Goal: Task Accomplishment & Management: Complete application form

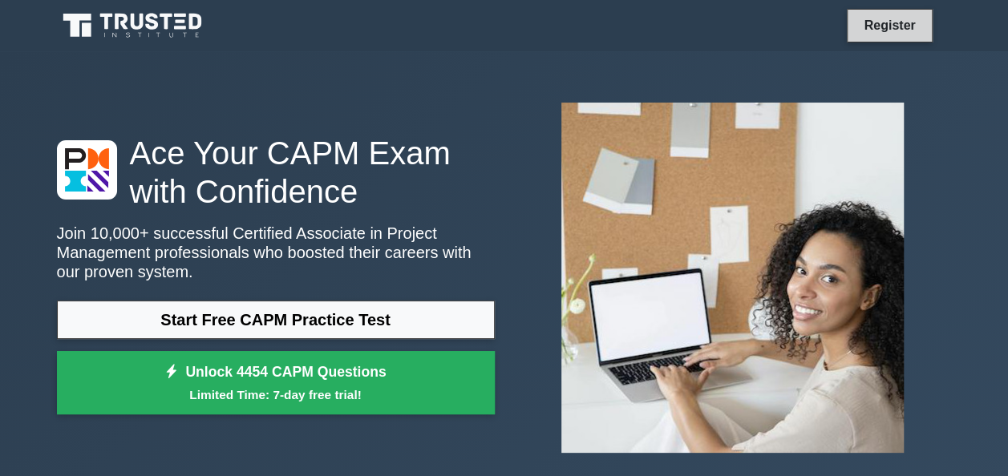
click at [895, 24] on link "Register" at bounding box center [889, 25] width 71 height 20
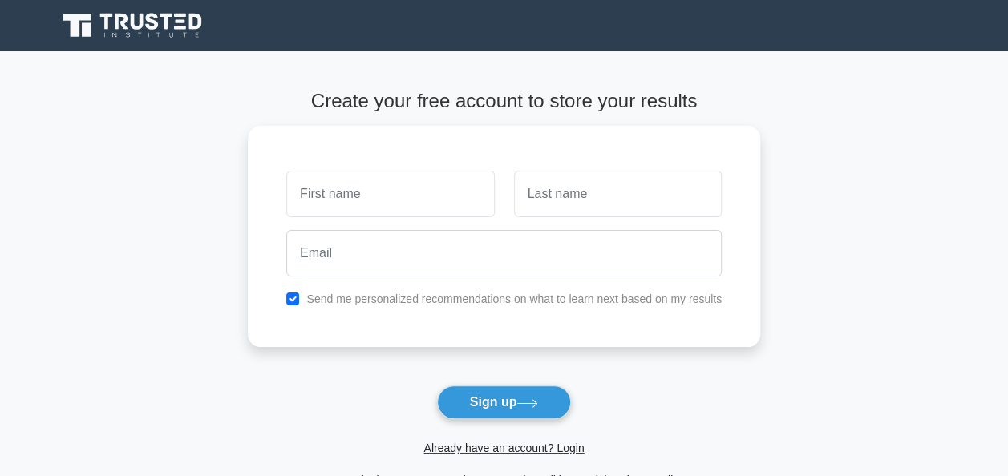
click at [959, 293] on main "Create your free account to store your results Send me personalized recommendat…" at bounding box center [504, 289] width 1008 height 477
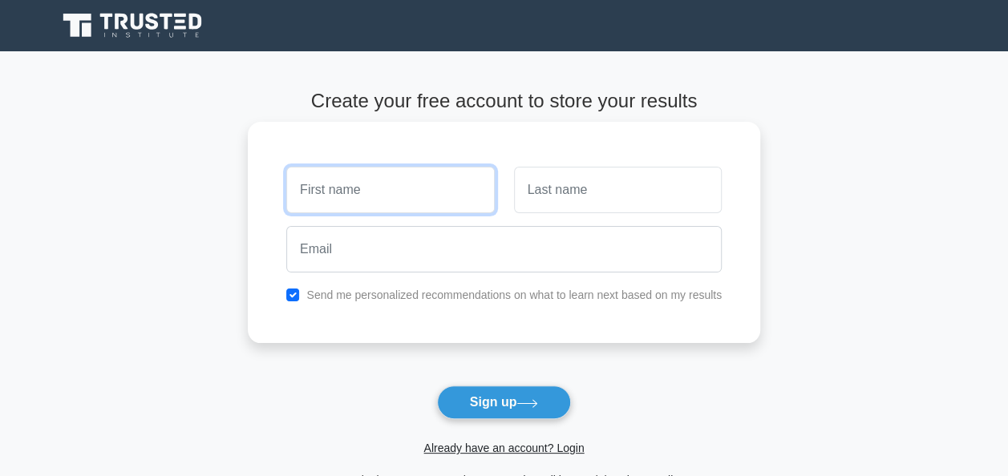
click at [403, 202] on input "text" at bounding box center [390, 190] width 208 height 46
type input "femei"
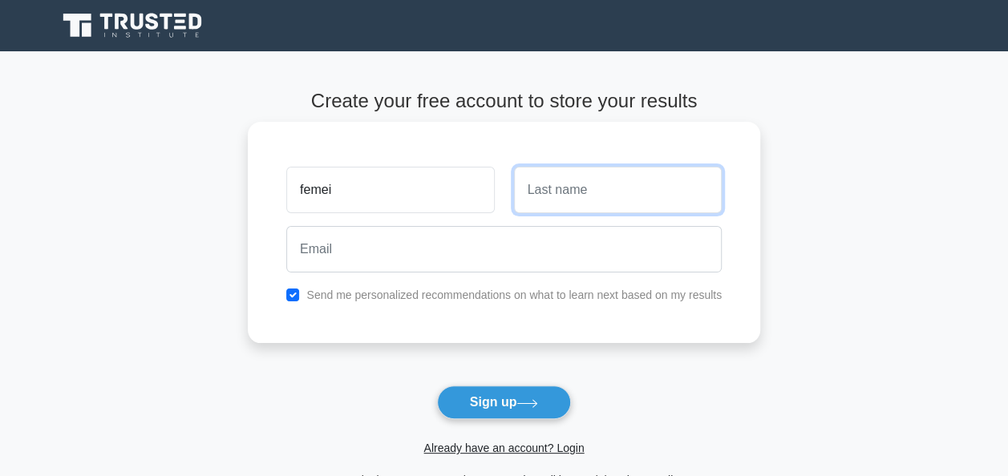
click at [593, 194] on input "text" at bounding box center [618, 190] width 208 height 46
type input "purnamasari"
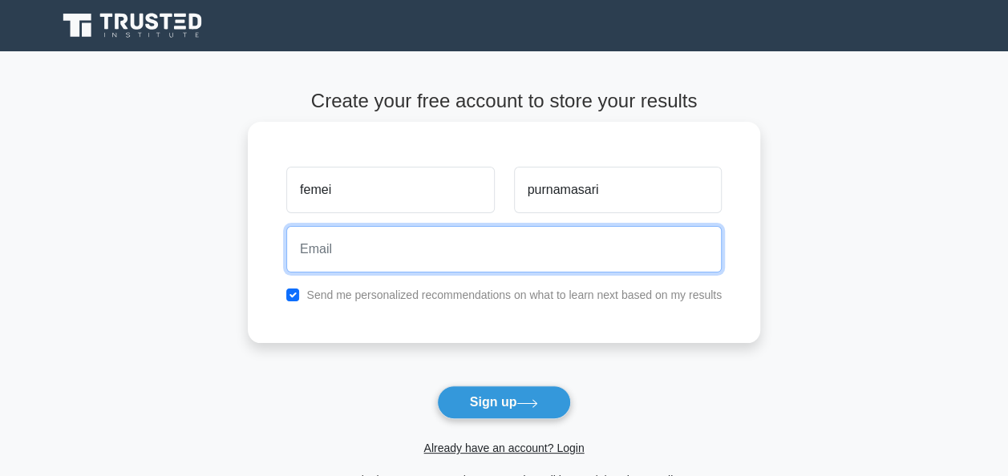
click at [511, 254] on input "email" at bounding box center [503, 249] width 435 height 46
type input "femeipurnamasari21@gmail.com"
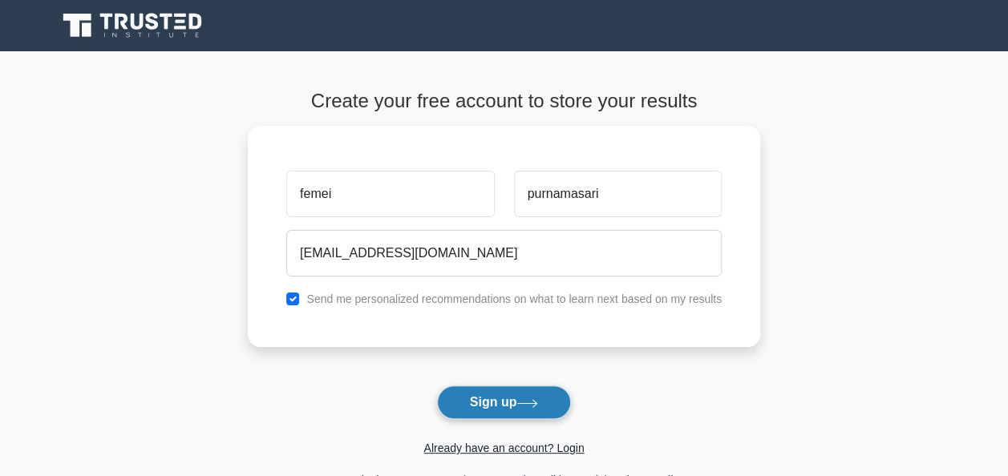
click at [516, 416] on button "Sign up" at bounding box center [504, 403] width 135 height 34
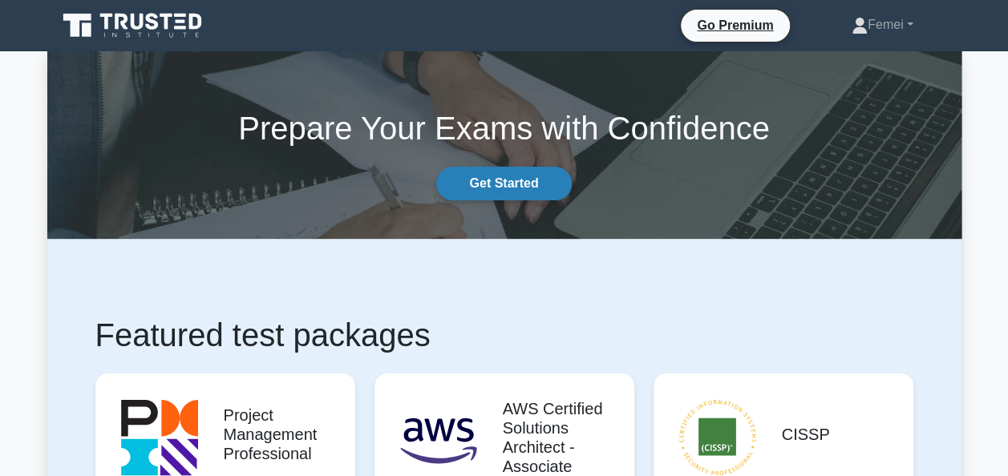
click at [499, 175] on link "Get Started" at bounding box center [503, 184] width 135 height 34
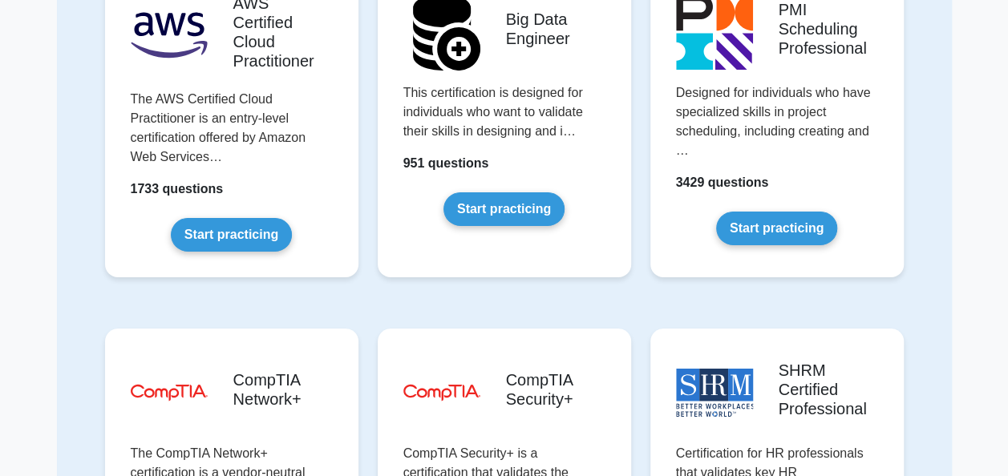
scroll to position [2552, 0]
